Goal: Transaction & Acquisition: Purchase product/service

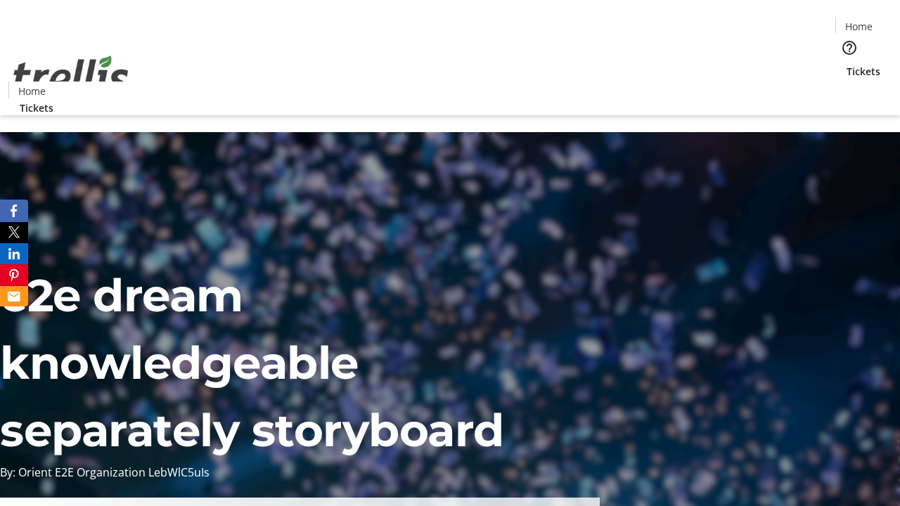
click at [860, 21] on span "Sign Up" at bounding box center [865, 19] width 41 height 17
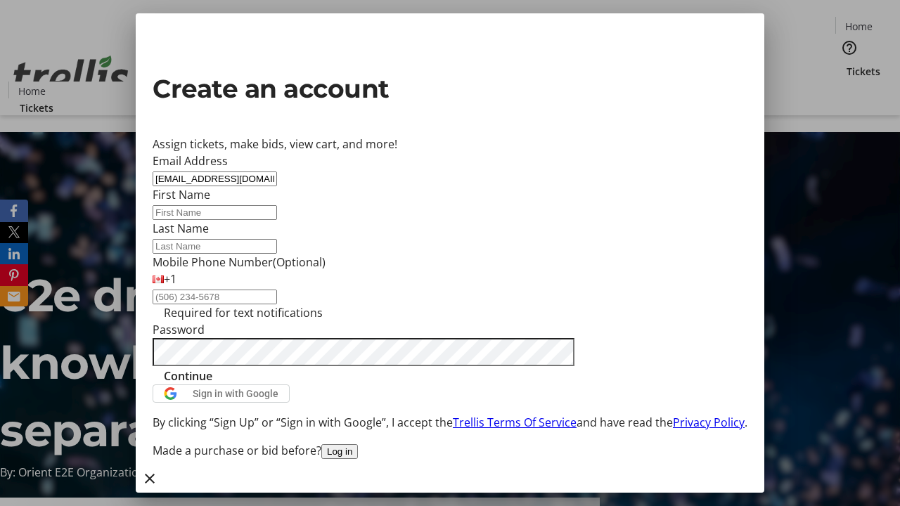
type input "[EMAIL_ADDRESS][DOMAIN_NAME]"
type input "Avis"
type input "Casper"
click at [212, 385] on span "Continue" at bounding box center [188, 376] width 49 height 17
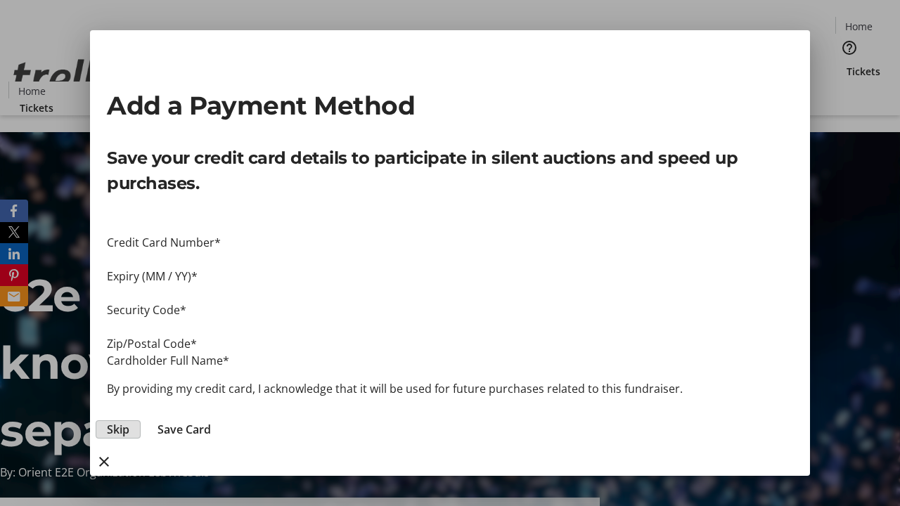
click at [129, 421] on span "Skip" at bounding box center [118, 429] width 23 height 17
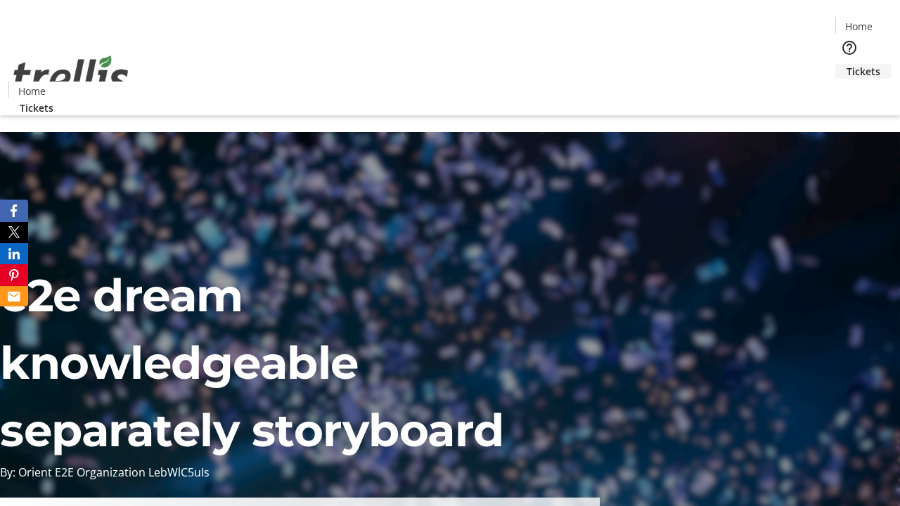
click at [847, 64] on span "Tickets" at bounding box center [864, 71] width 34 height 15
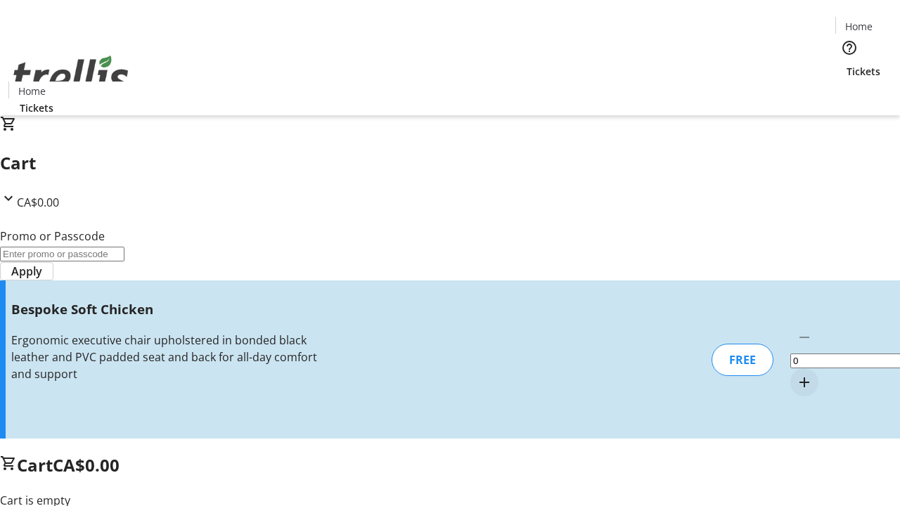
click at [796, 374] on mat-icon "Increment by one" at bounding box center [804, 382] width 17 height 17
type input "1"
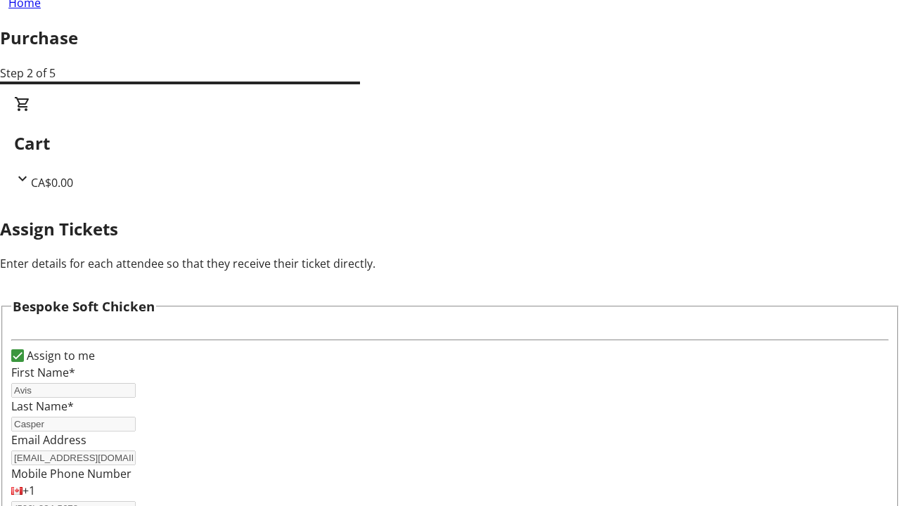
scroll to position [85, 0]
